Goal: Task Accomplishment & Management: Complete application form

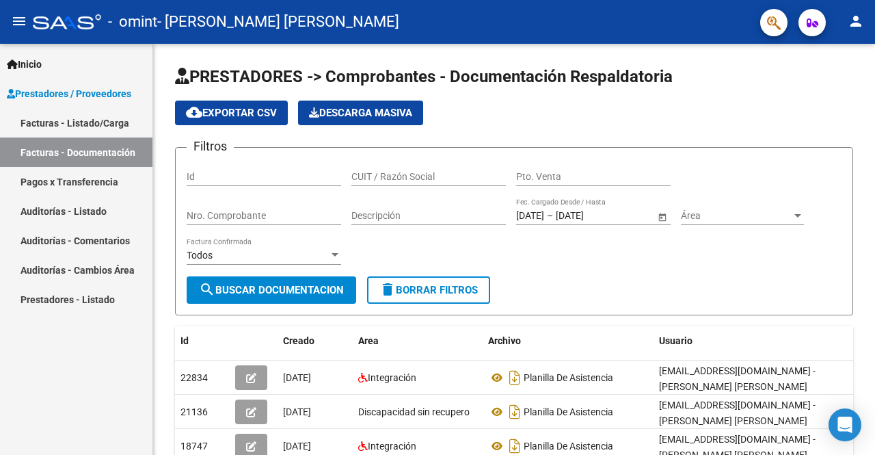
click at [92, 123] on link "Facturas - Listado/Carga" at bounding box center [76, 122] width 152 height 29
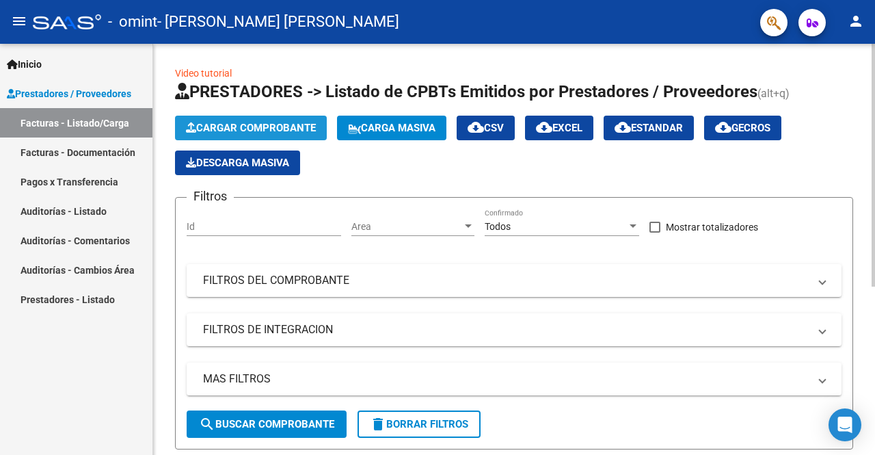
click at [245, 127] on span "Cargar Comprobante" at bounding box center [251, 128] width 130 height 12
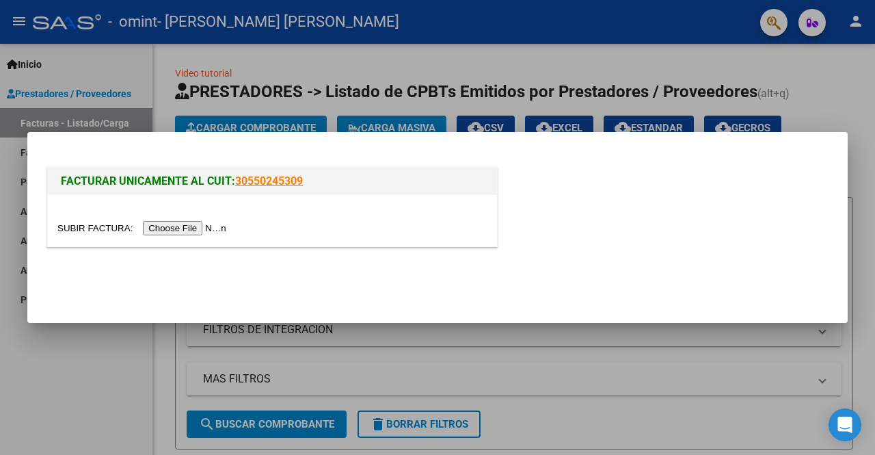
click at [171, 232] on input "file" at bounding box center [143, 228] width 173 height 14
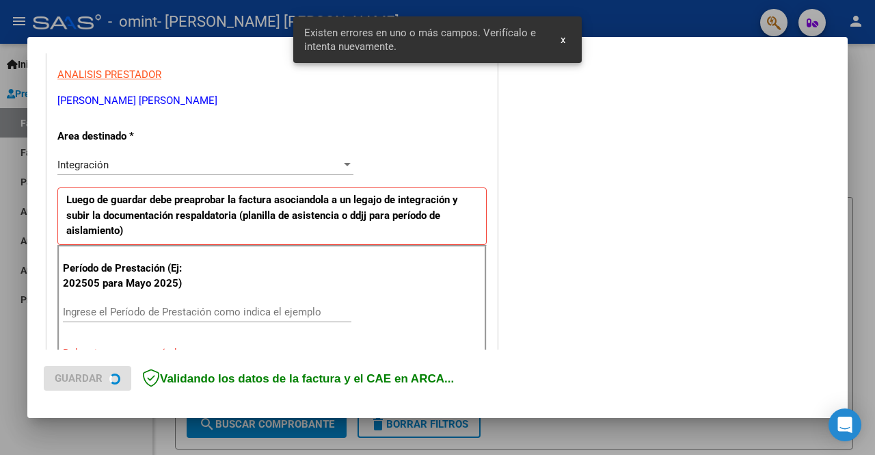
scroll to position [316, 0]
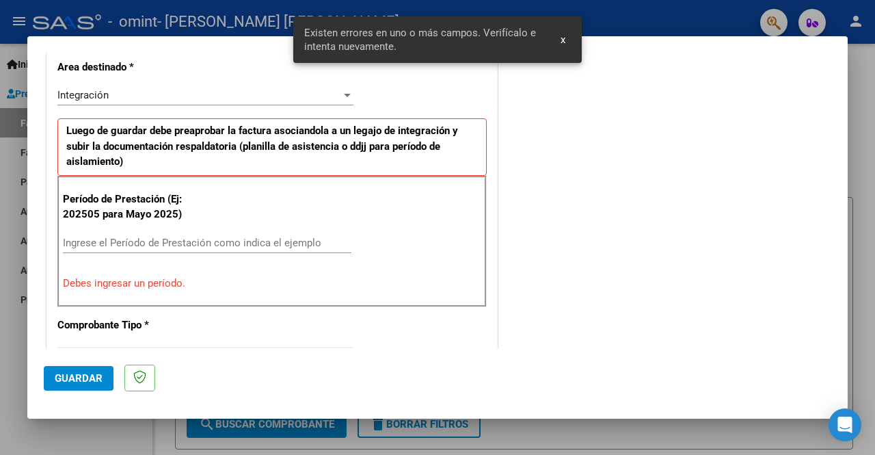
click at [109, 241] on input "Ingrese el Período de Prestación como indica el ejemplo" at bounding box center [207, 242] width 288 height 12
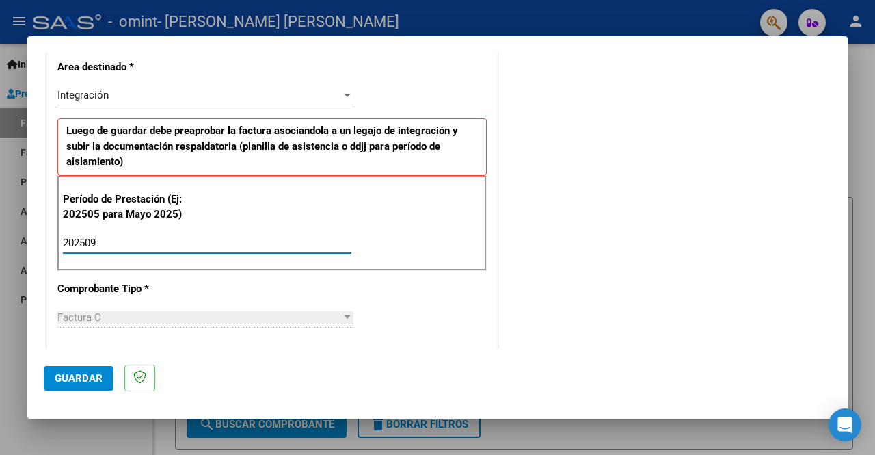
type input "202509"
click at [392, 286] on div "CUIT * 27-40808255-8 Ingresar CUIT ANALISIS PRESTADOR [PERSON_NAME] [PERSON_NAM…" at bounding box center [272, 437] width 450 height 1059
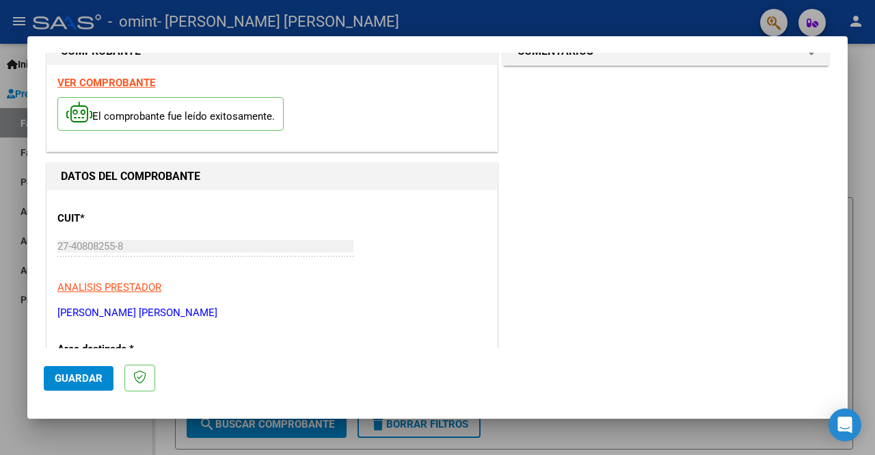
scroll to position [0, 0]
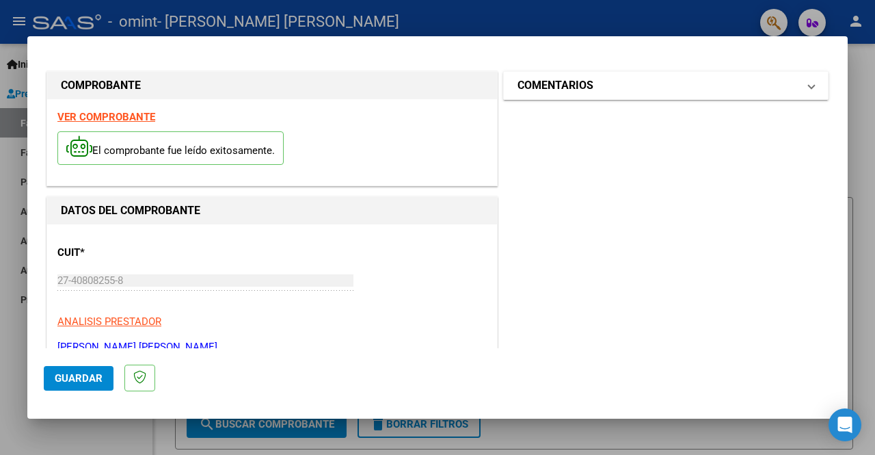
click at [655, 90] on mat-panel-title "COMENTARIOS" at bounding box center [657, 85] width 280 height 16
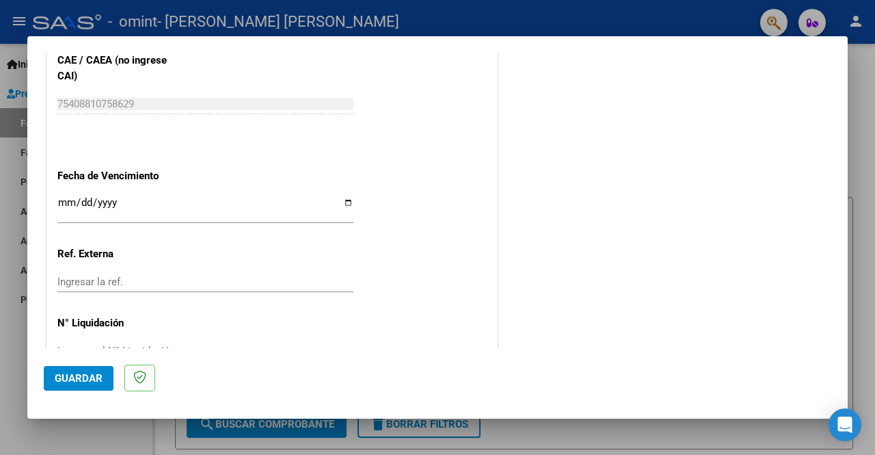
scroll to position [935, 0]
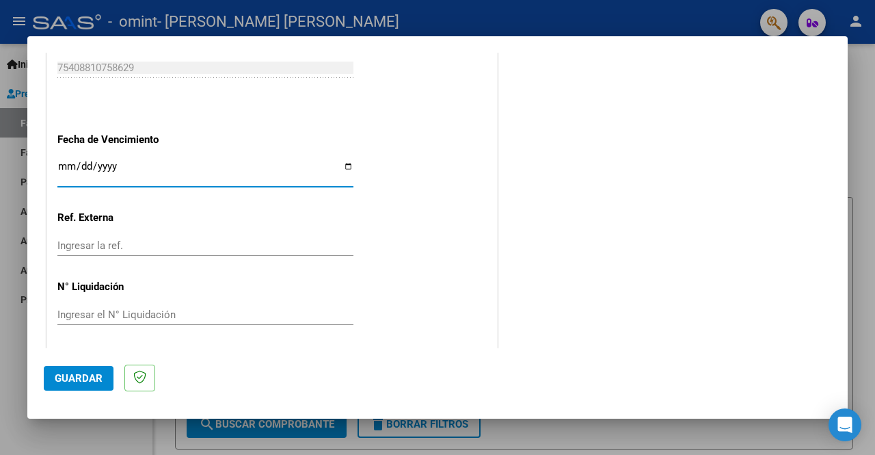
click at [340, 162] on input "Ingresar la fecha" at bounding box center [205, 172] width 296 height 22
type input "[DATE]"
click at [75, 381] on span "Guardar" at bounding box center [79, 378] width 48 height 12
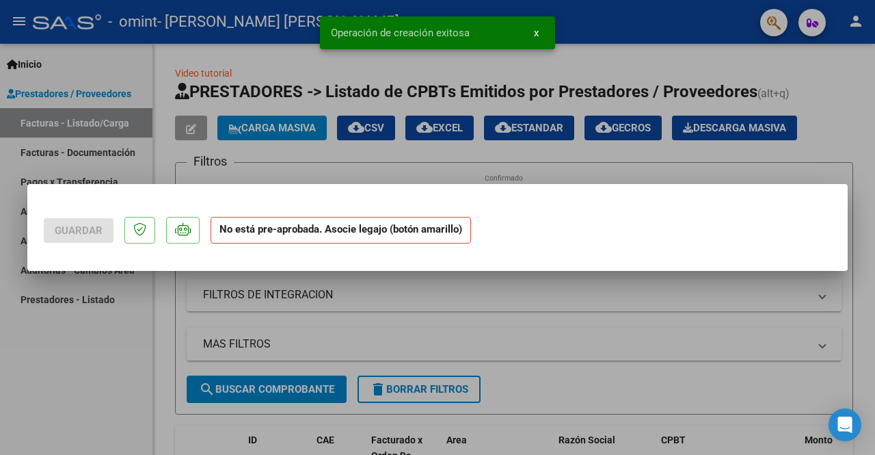
scroll to position [0, 0]
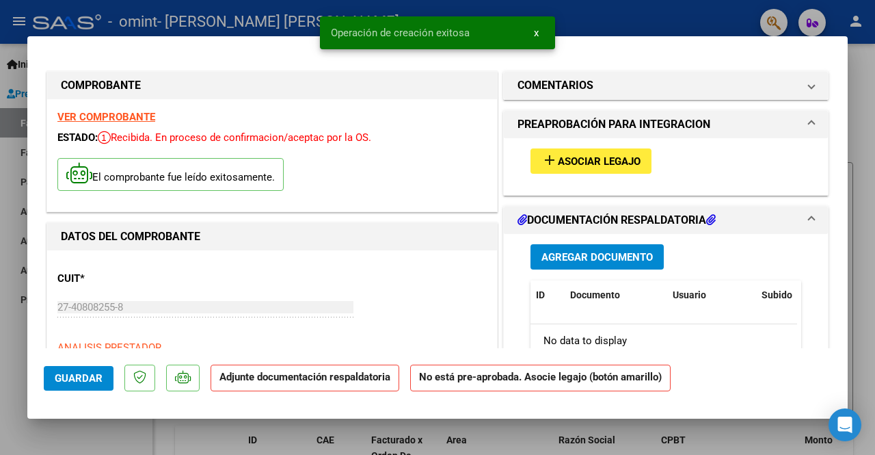
click at [579, 254] on span "Agregar Documento" at bounding box center [596, 257] width 111 height 12
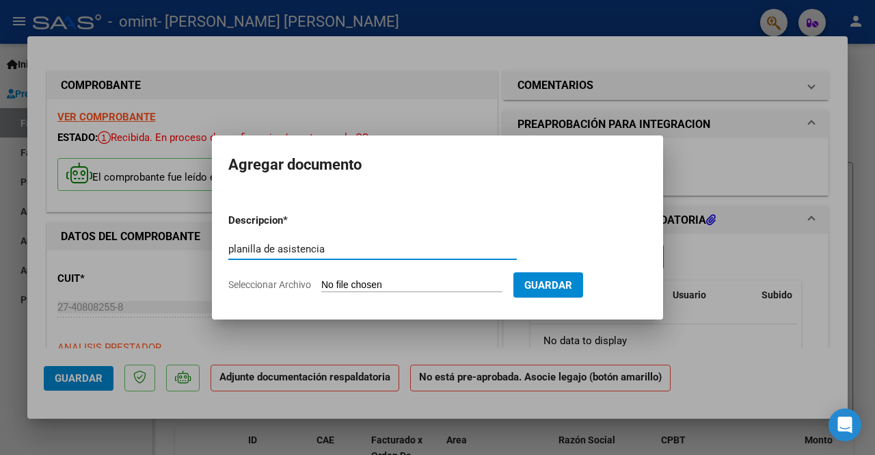
type input "planilla de asistencia"
click at [373, 282] on input "Seleccionar Archivo" at bounding box center [411, 285] width 181 height 13
type input "C:\fakepath\planilla de asistencia.pdf"
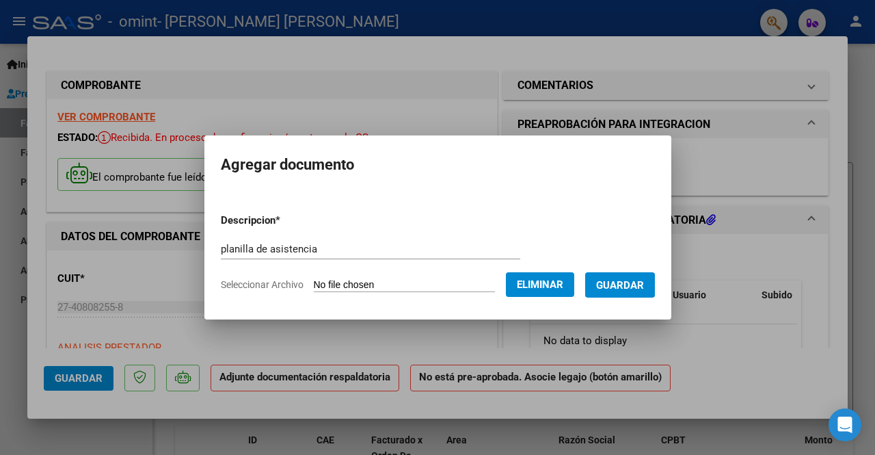
click at [614, 286] on span "Guardar" at bounding box center [620, 285] width 48 height 12
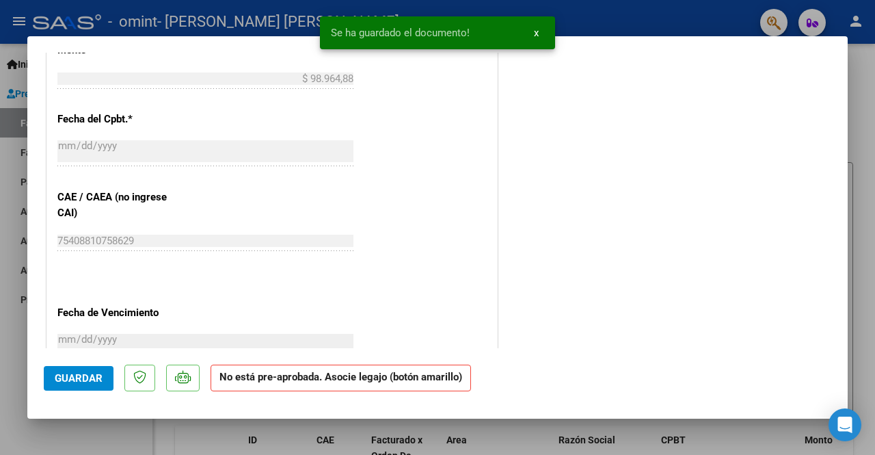
scroll to position [904, 0]
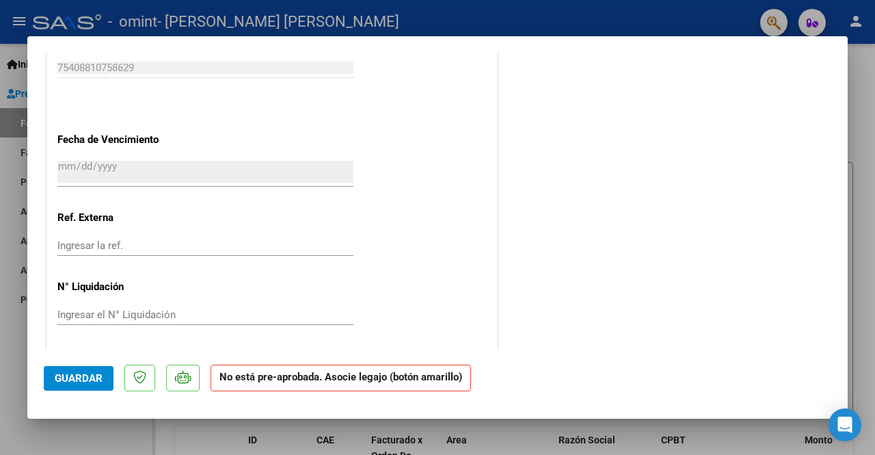
click at [57, 379] on span "Guardar" at bounding box center [79, 378] width 48 height 12
click at [96, 382] on span "Guardar" at bounding box center [79, 378] width 48 height 12
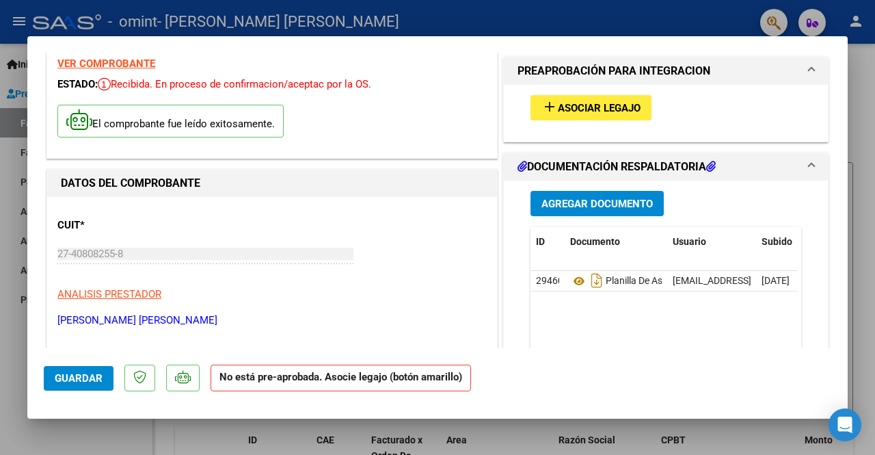
scroll to position [0, 0]
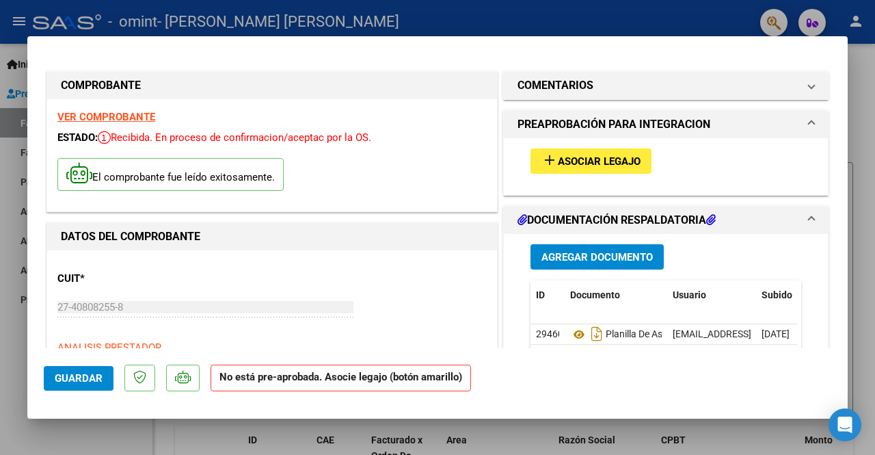
click at [24, 124] on div at bounding box center [437, 227] width 875 height 455
